Goal: Task Accomplishment & Management: Manage account settings

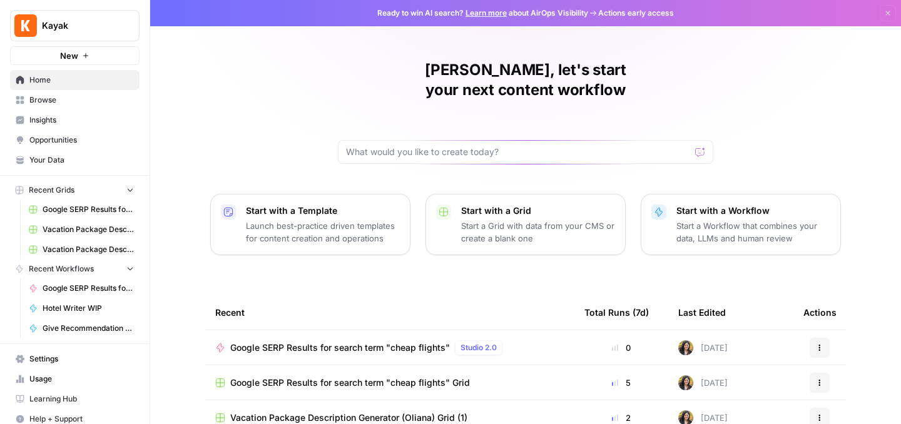
click at [212, 133] on div "Julija, let's start your next content workflow Start with a Template Launch bes…" at bounding box center [525, 298] width 751 height 596
click at [115, 25] on span "Kayak" at bounding box center [80, 25] width 76 height 13
click at [114, 24] on span "Kayak" at bounding box center [80, 25] width 76 height 13
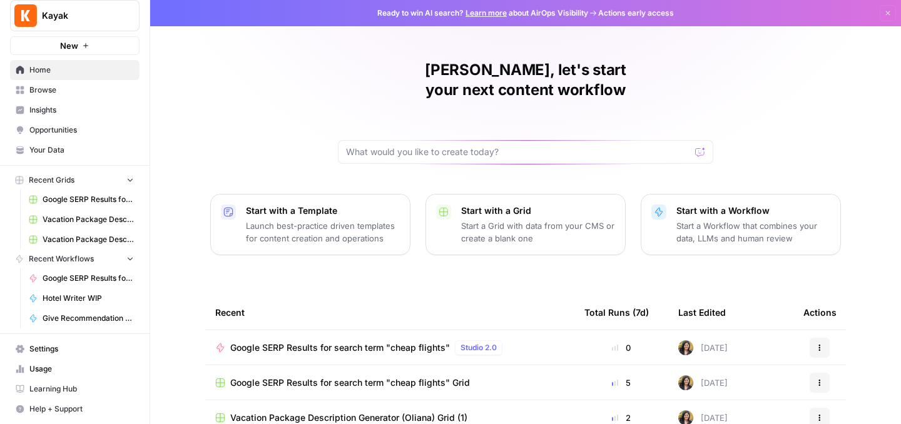
click at [68, 354] on span "Settings" at bounding box center [81, 349] width 105 height 11
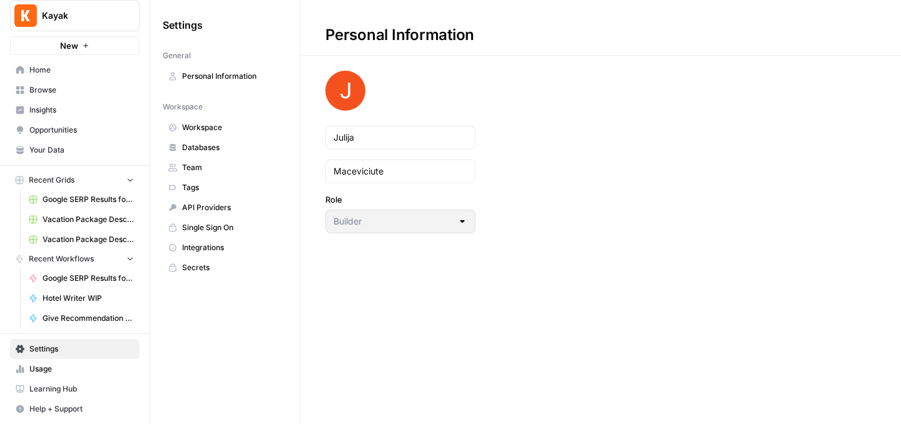
click at [210, 166] on span "Team" at bounding box center [231, 167] width 99 height 11
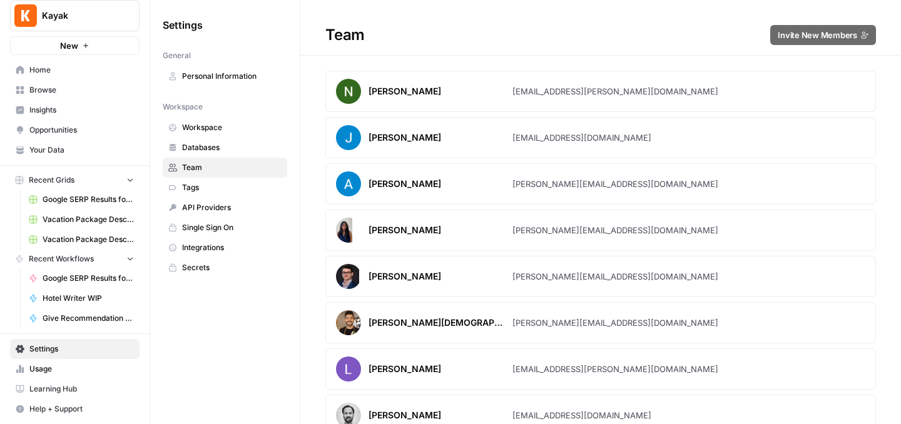
click at [209, 126] on span "Workspace" at bounding box center [231, 127] width 99 height 11
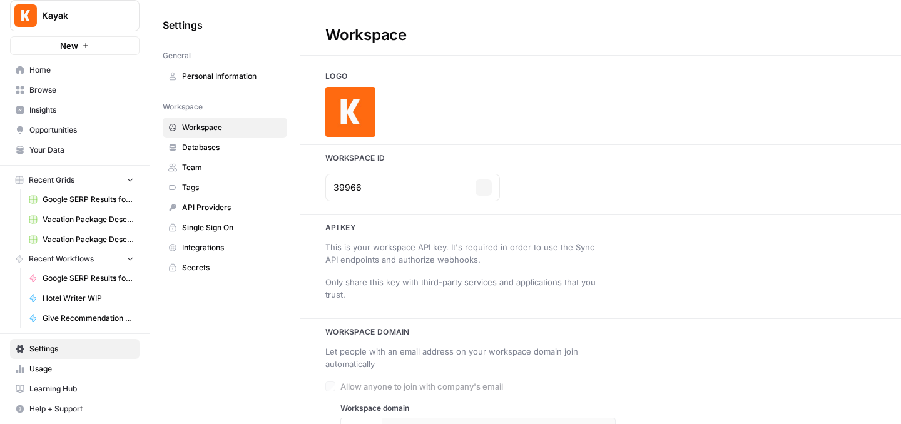
type input "https://www.kayak.com/"
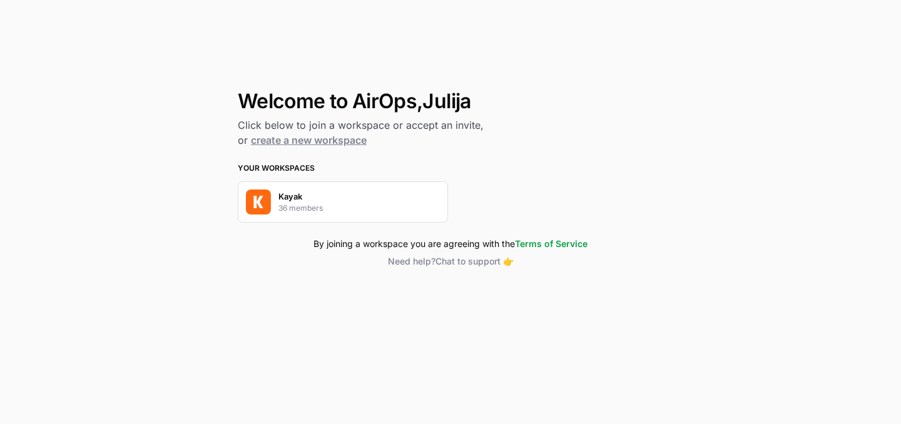
click at [306, 203] on p "36 members" at bounding box center [300, 208] width 44 height 11
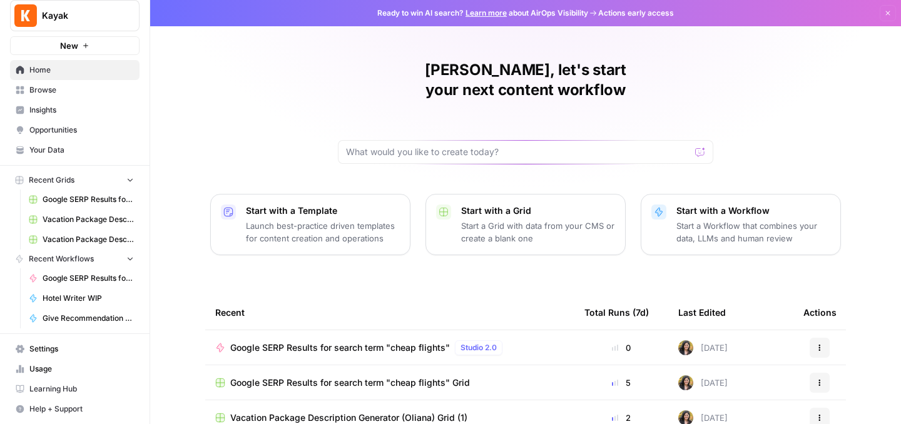
scroll to position [3, 0]
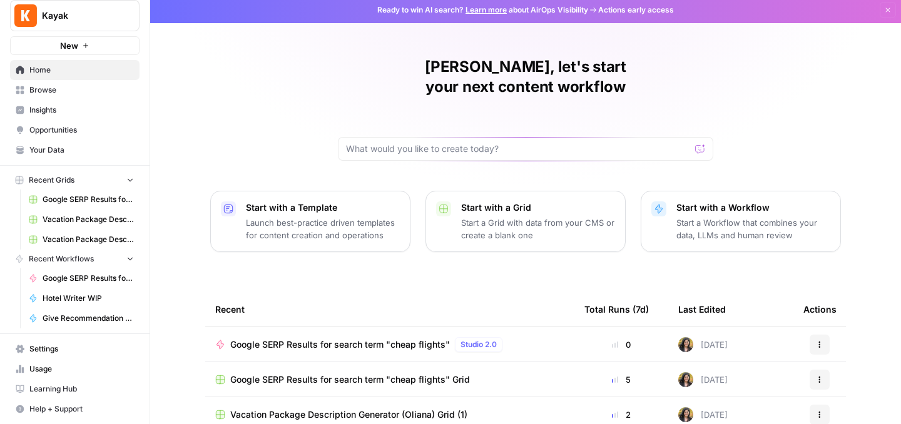
click at [89, 394] on span "Learning Hub" at bounding box center [81, 389] width 105 height 11
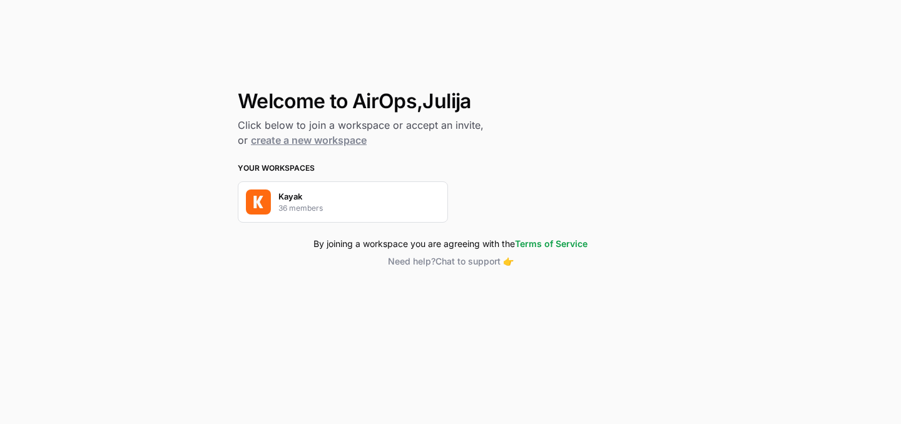
click at [317, 193] on div "Kayak 36 members" at bounding box center [300, 202] width 44 height 24
